Goal: Go to known website: Access a specific website the user already knows

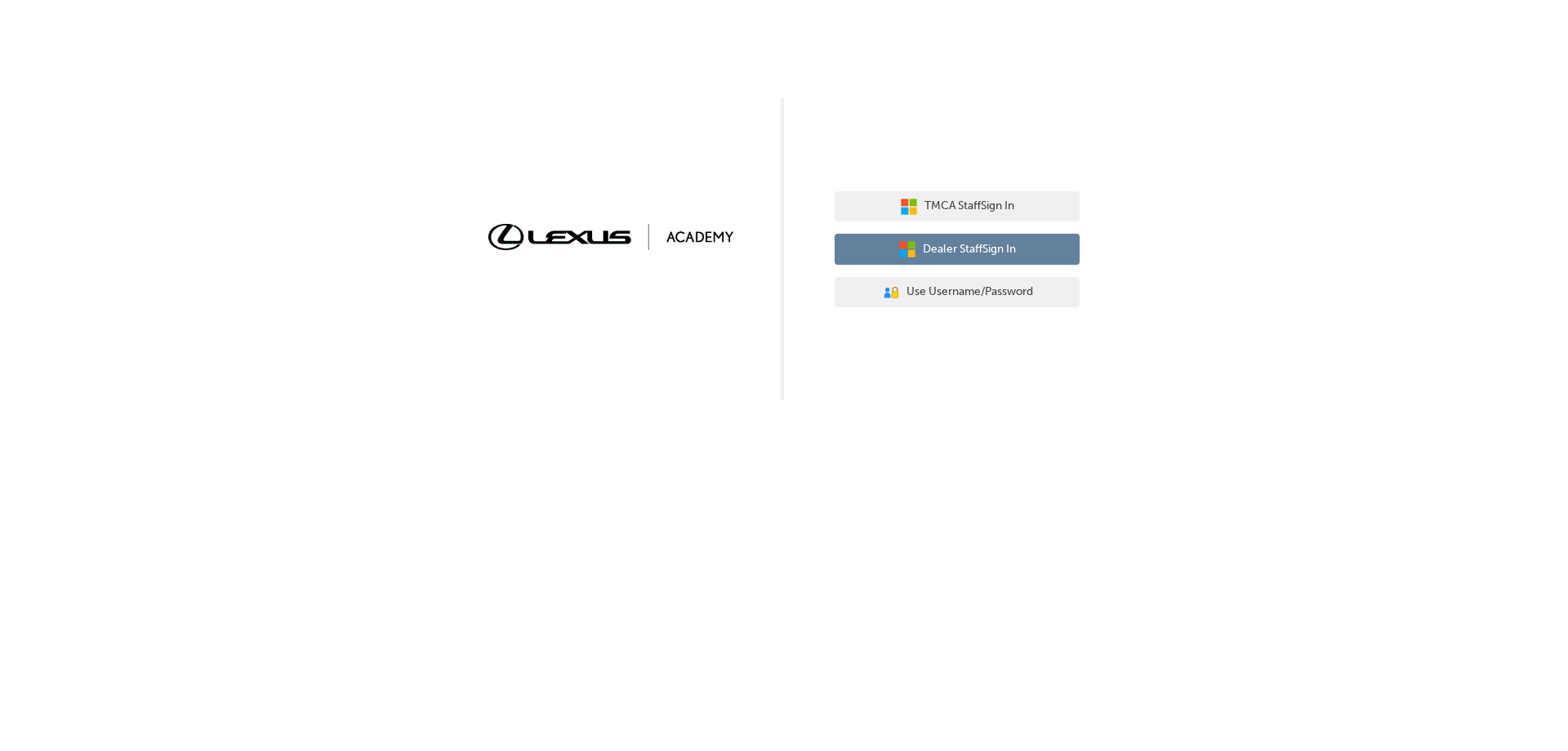
click at [968, 255] on span "Dealer Staff Sign In" at bounding box center [969, 249] width 93 height 19
